Goal: Navigation & Orientation: Find specific page/section

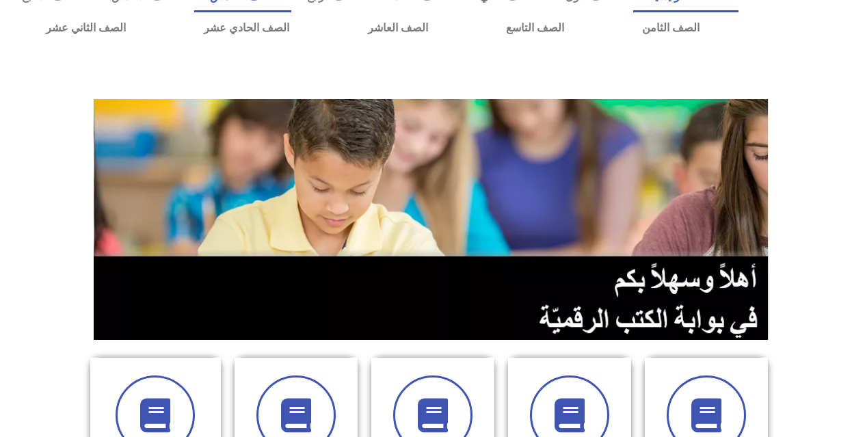
click at [286, 27] on ul "الصفحة الرئيسية الصف الأول الصف الثاني الصف الثالث الصف الرابع الصف الخامس الصف…" at bounding box center [372, 12] width 731 height 63
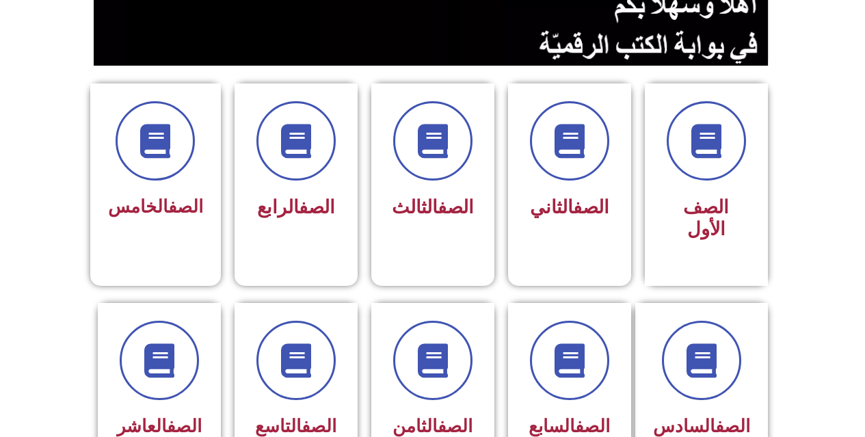
scroll to position [299, 0]
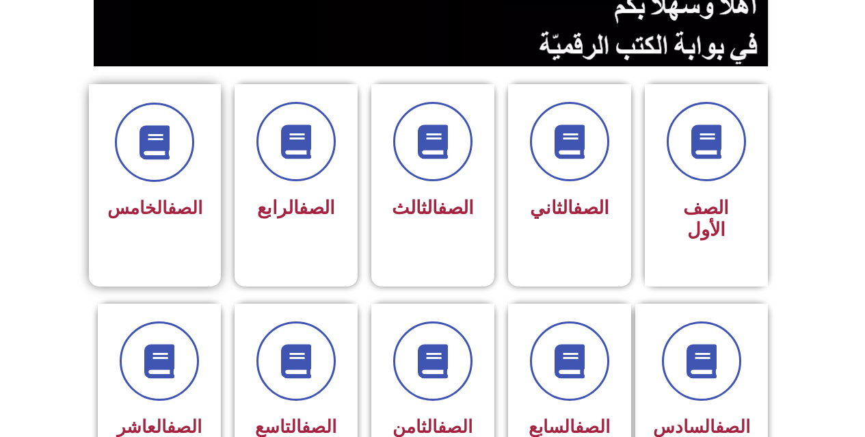
click at [157, 222] on div "الصف الخامس" at bounding box center [154, 208] width 95 height 33
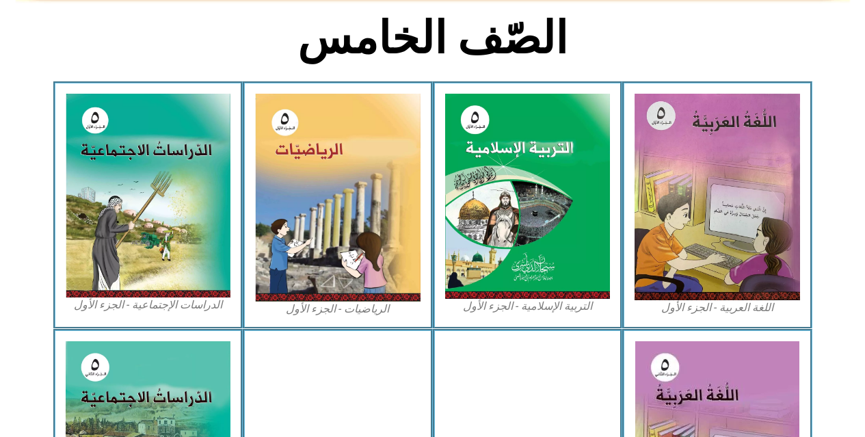
scroll to position [382, 0]
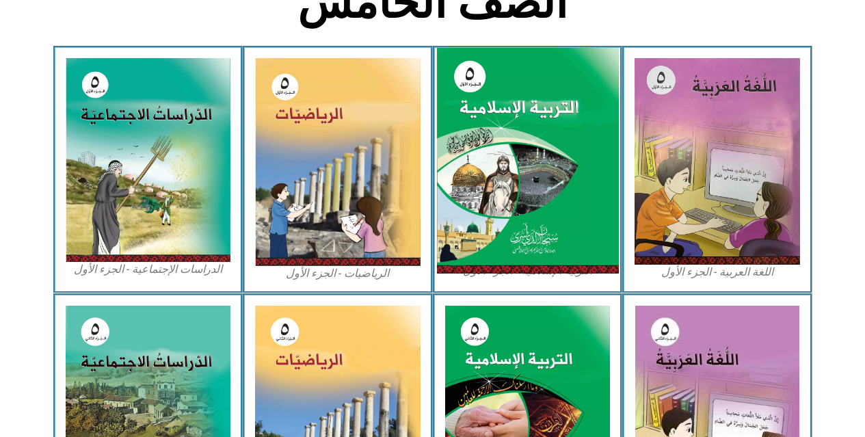
click at [513, 124] on img at bounding box center [527, 161] width 182 height 226
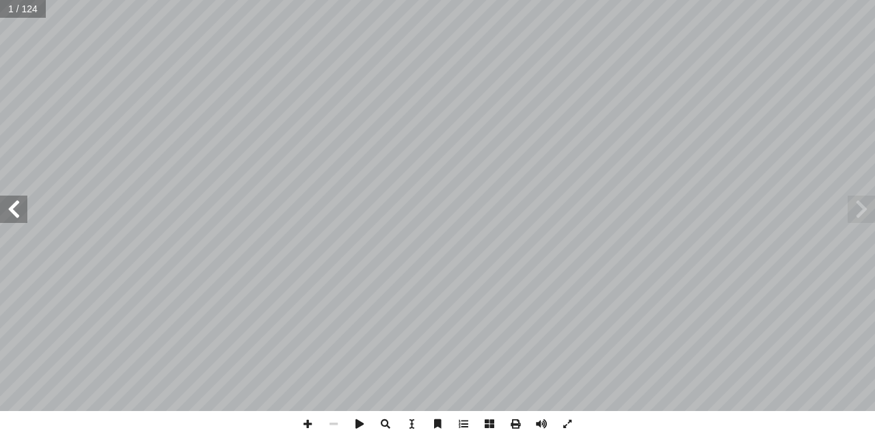
click at [22, 200] on span at bounding box center [13, 208] width 27 height 27
click at [23, 201] on span at bounding box center [13, 208] width 27 height 27
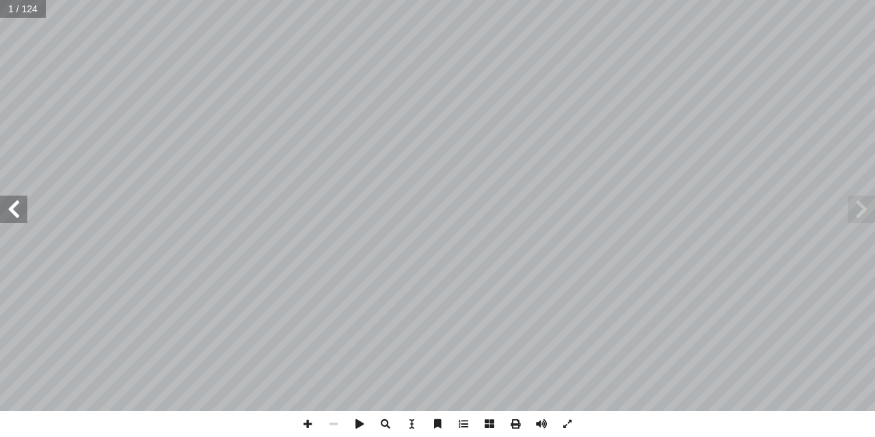
click at [23, 201] on span at bounding box center [13, 208] width 27 height 27
click at [7, 209] on span at bounding box center [13, 208] width 27 height 27
click at [14, 208] on span at bounding box center [13, 208] width 27 height 27
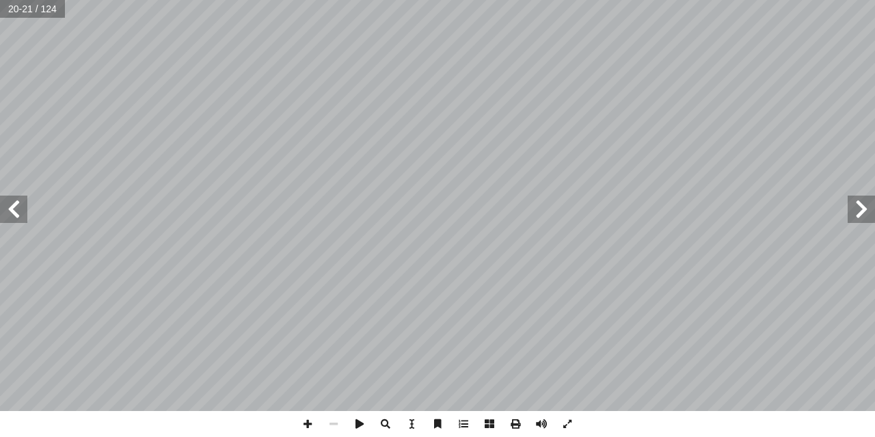
click at [14, 208] on span at bounding box center [13, 208] width 27 height 27
click at [17, 200] on span at bounding box center [13, 208] width 27 height 27
